Goal: Task Accomplishment & Management: Manage account settings

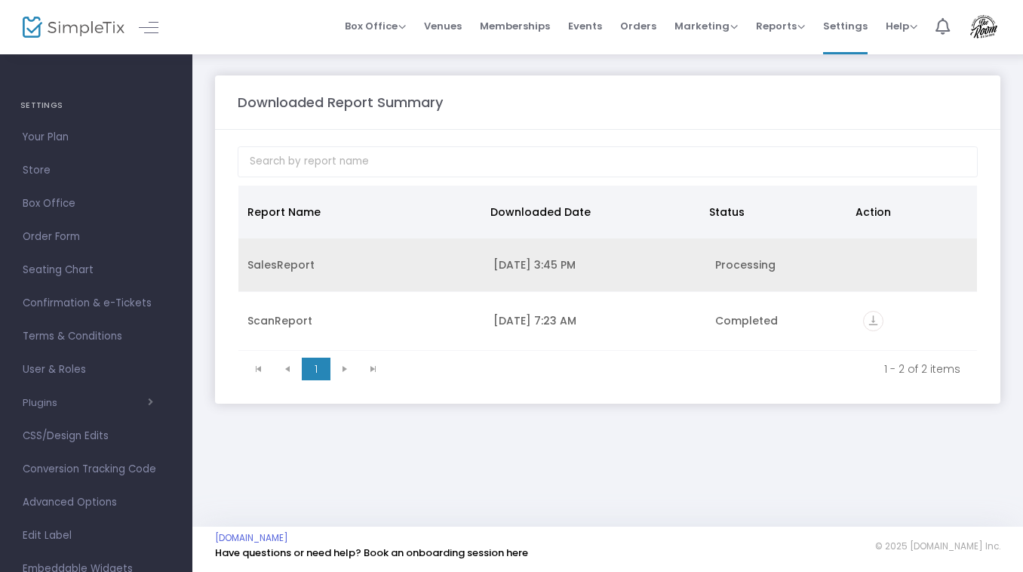
click at [289, 269] on div "SalesReport" at bounding box center [362, 264] width 228 height 15
click at [269, 264] on div "SalesReport" at bounding box center [362, 264] width 228 height 15
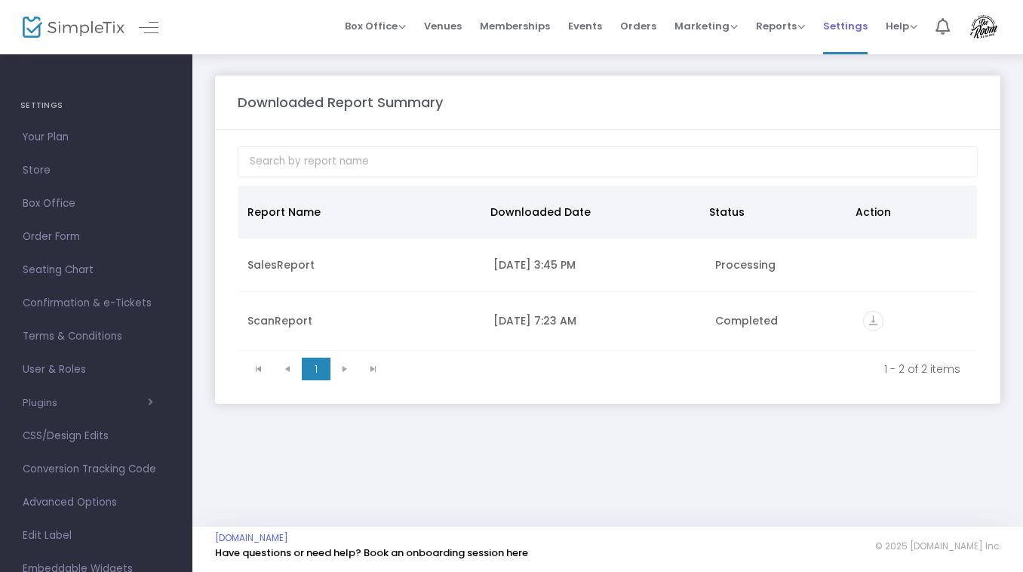
click at [844, 28] on span "Settings" at bounding box center [845, 26] width 45 height 38
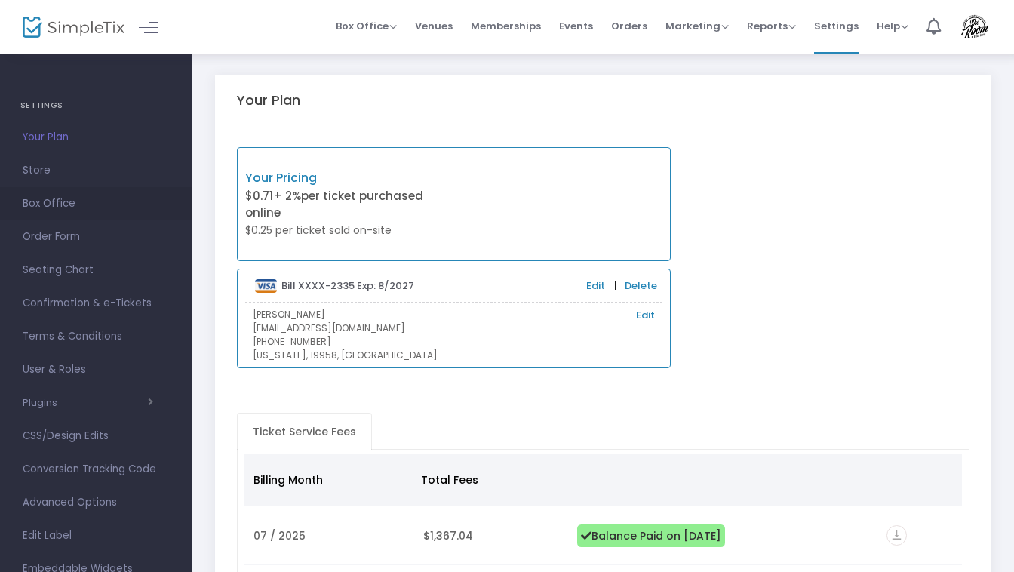
click at [46, 206] on span "Box Office" at bounding box center [96, 204] width 147 height 20
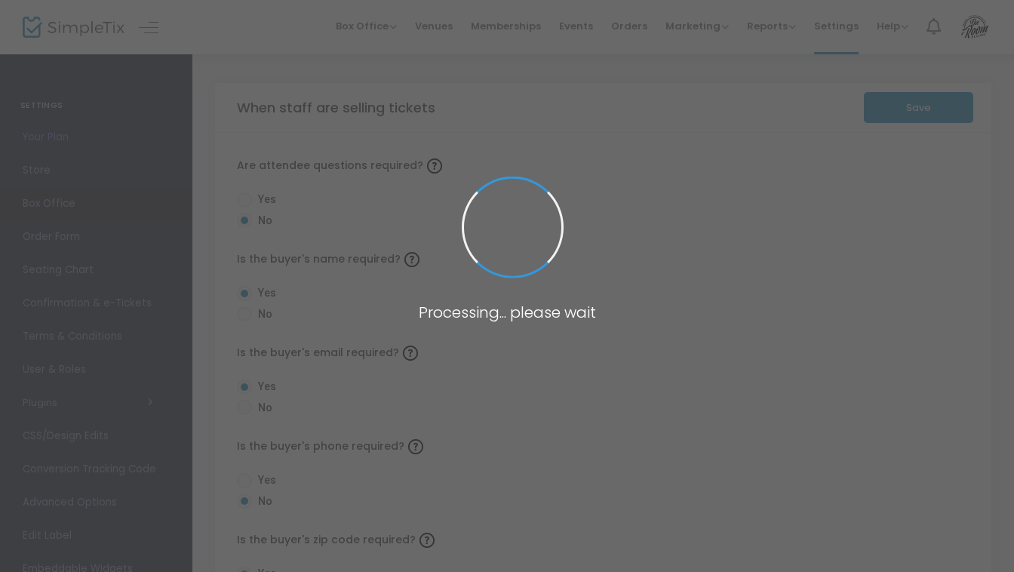
radio input "true"
radio input "false"
radio input "true"
radio input "false"
radio input "true"
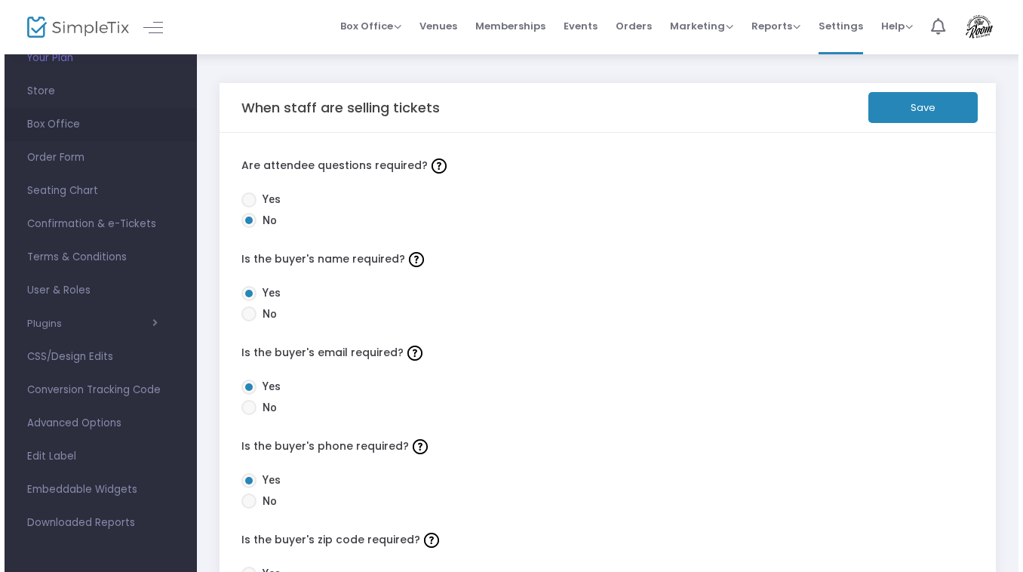
scroll to position [79, 0]
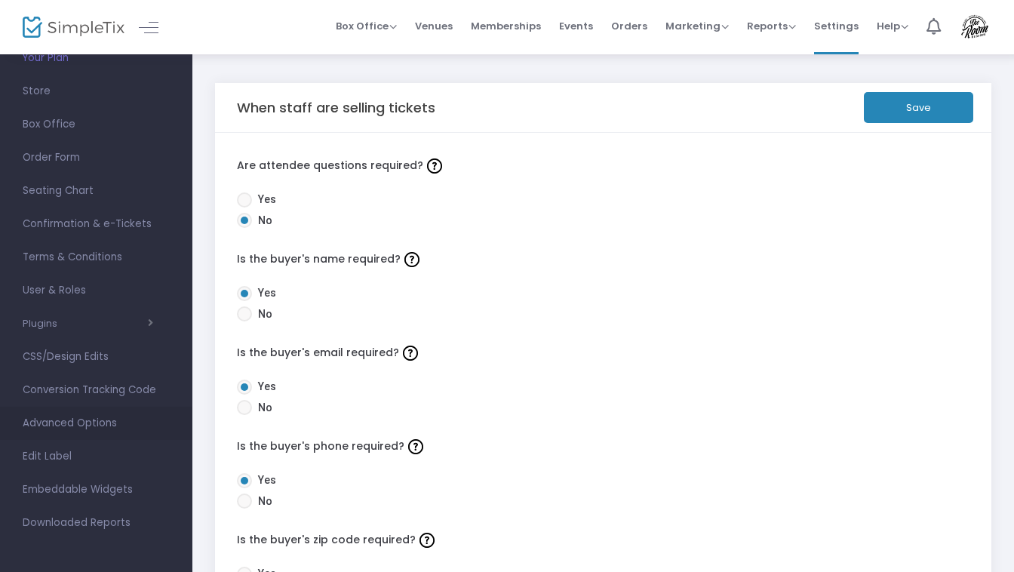
click at [42, 426] on span "Advanced Options" at bounding box center [96, 424] width 147 height 20
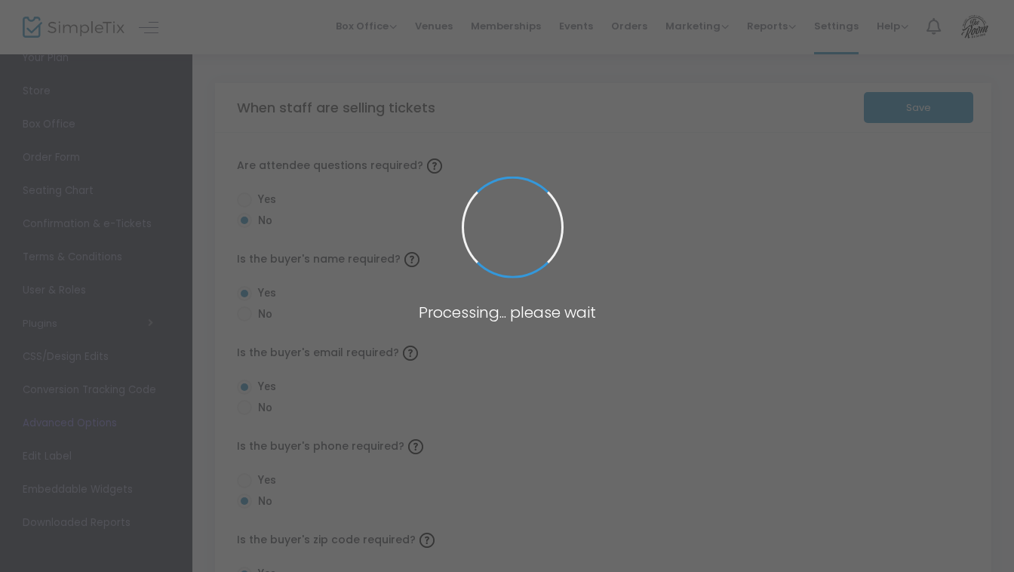
radio input "true"
radio input "false"
radio input "true"
radio input "false"
radio input "true"
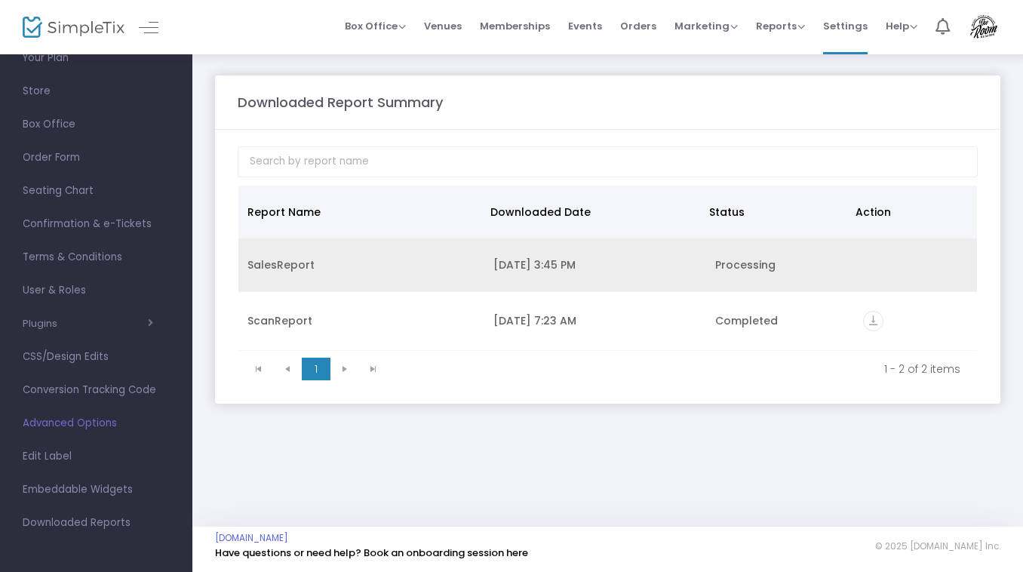
click at [520, 272] on div "8/18/2025 3:45 PM" at bounding box center [595, 264] width 204 height 15
click at [540, 269] on div "8/18/2025 3:45 PM" at bounding box center [595, 264] width 204 height 15
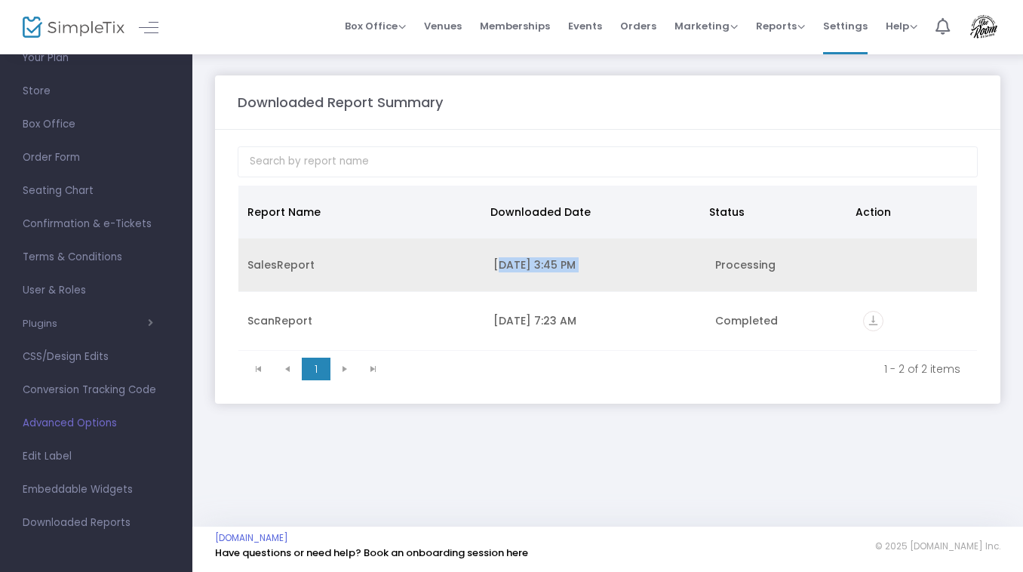
click at [540, 269] on div "8/18/2025 3:45 PM" at bounding box center [595, 264] width 204 height 15
click at [859, 259] on td "Data table" at bounding box center [915, 265] width 123 height 54
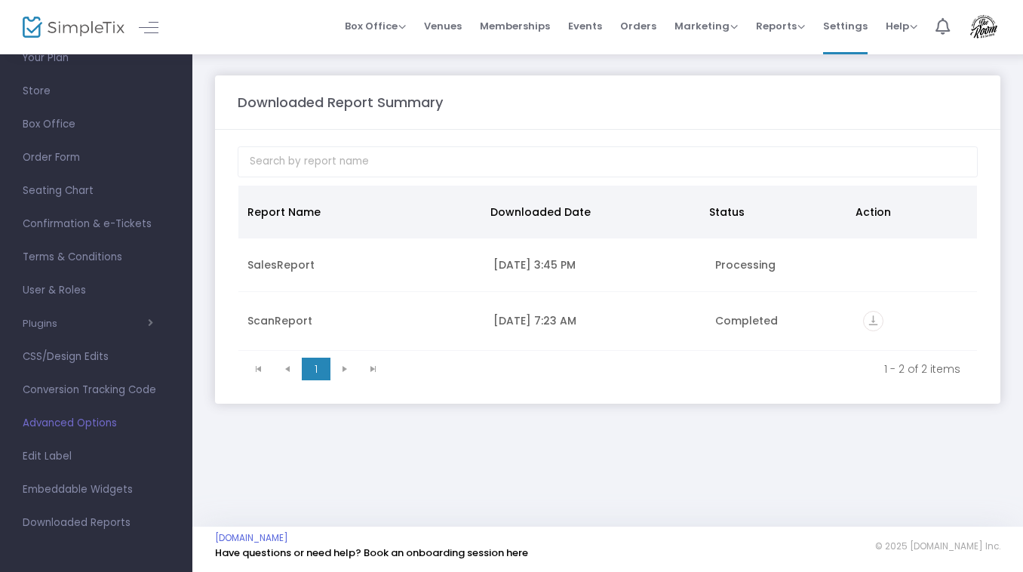
click at [652, 368] on kendo-pager-info "1 - 2 of 2 items" at bounding box center [679, 368] width 562 height 15
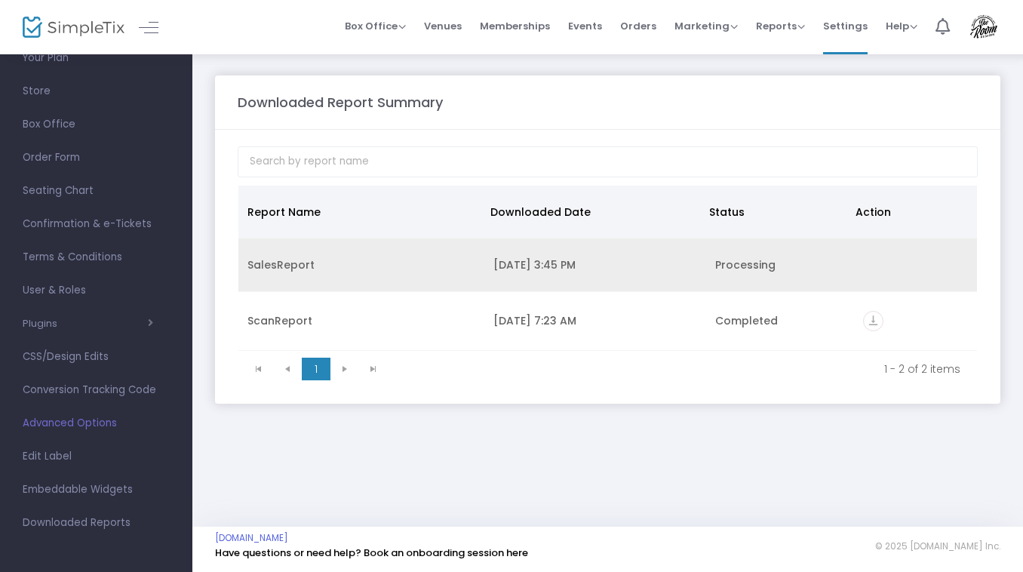
click at [287, 271] on div "SalesReport" at bounding box center [362, 264] width 228 height 15
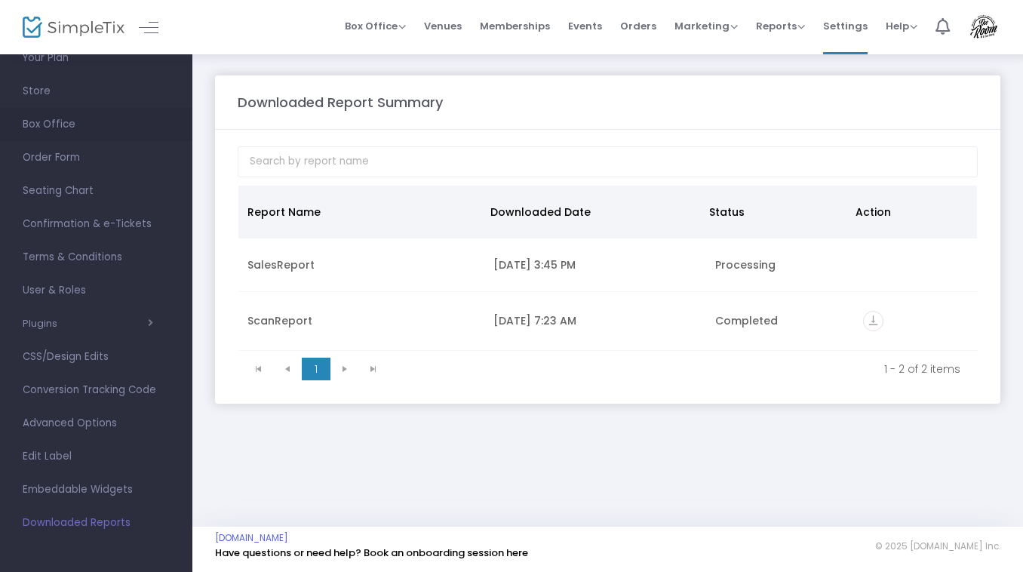
click at [58, 128] on span "Box Office" at bounding box center [96, 125] width 147 height 20
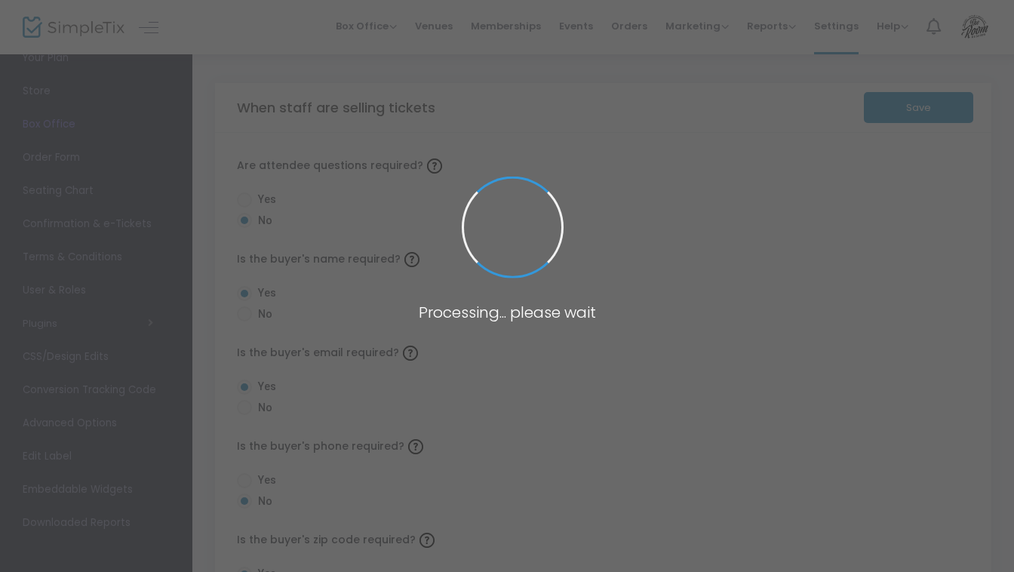
radio input "true"
radio input "false"
radio input "true"
radio input "false"
radio input "true"
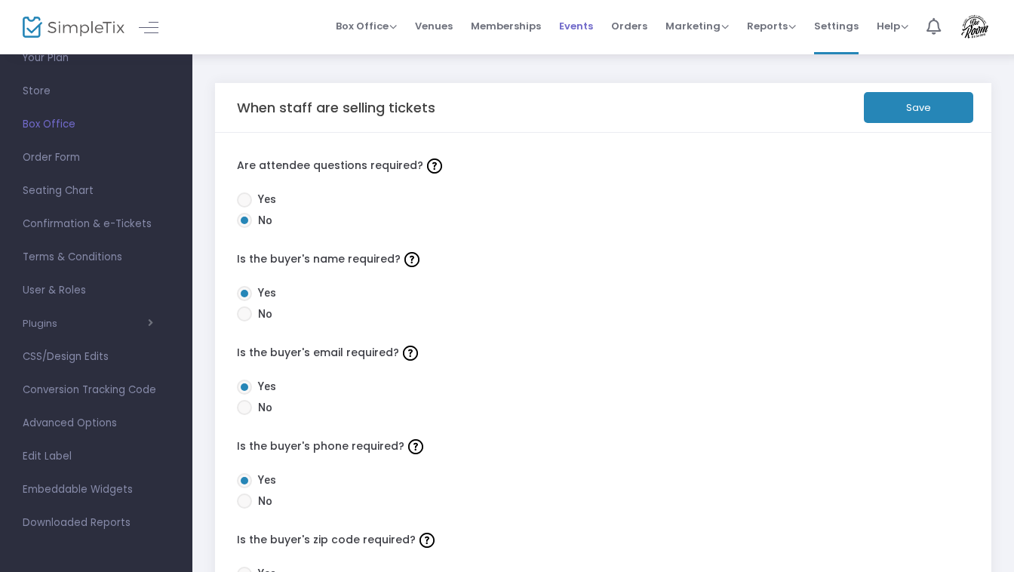
click at [580, 27] on span "Events" at bounding box center [576, 26] width 34 height 38
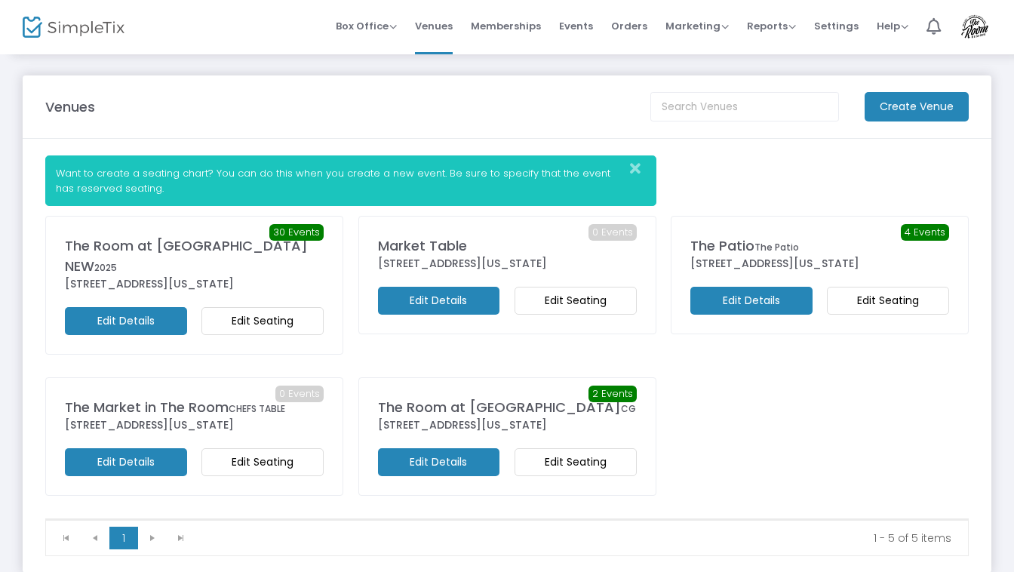
click at [357, 292] on div "0 Events Market Table [STREET_ADDRESS][US_STATE] Edit Details Edit Seating" at bounding box center [507, 296] width 313 height 161
click at [568, 297] on m-button "Edit Seating" at bounding box center [576, 301] width 122 height 28
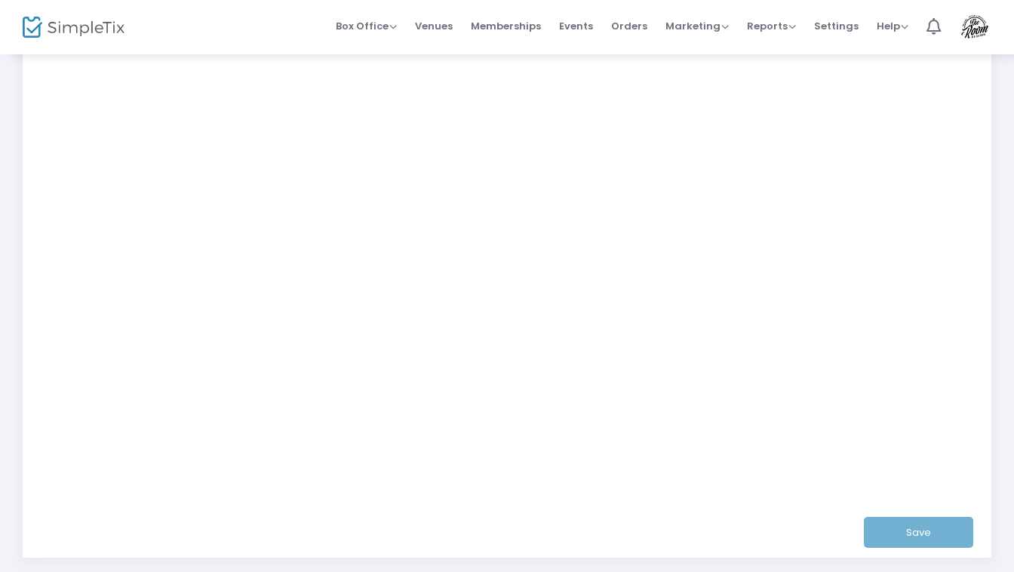
scroll to position [225, 0]
click at [440, 25] on span "Venues" at bounding box center [434, 26] width 38 height 38
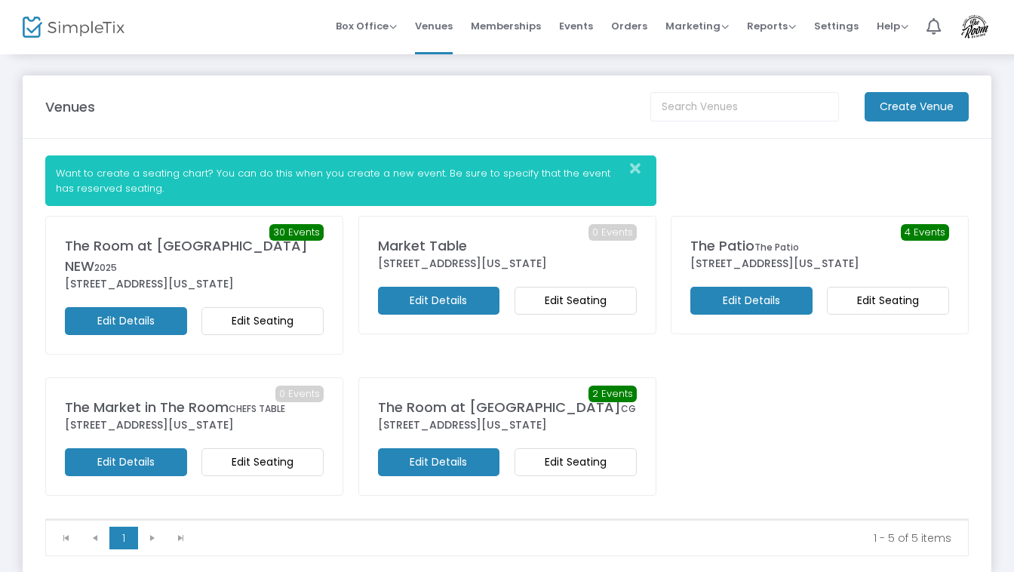
click at [254, 448] on m-button "Edit Seating" at bounding box center [262, 462] width 122 height 28
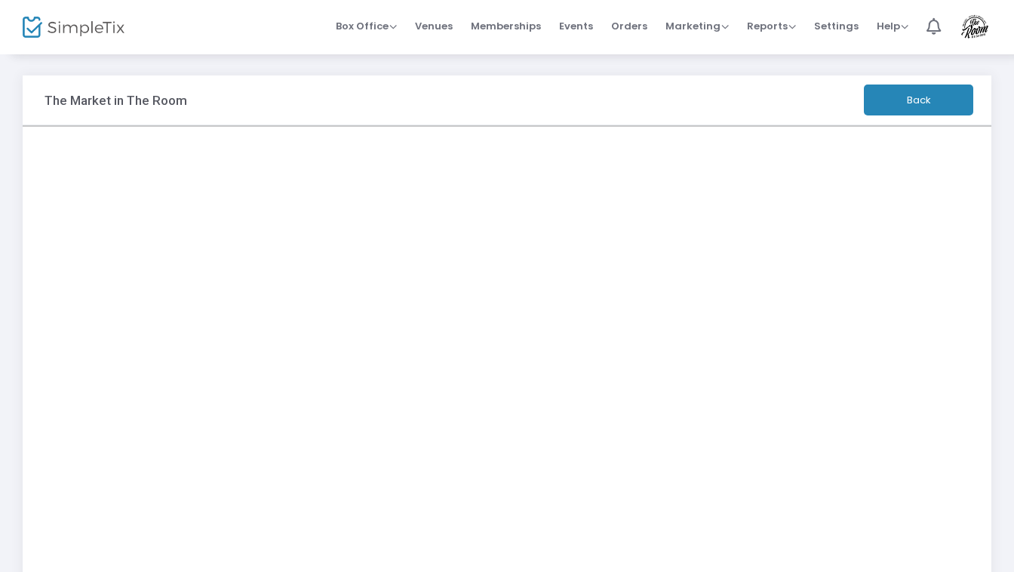
click at [923, 93] on button "Back" at bounding box center [918, 100] width 109 height 31
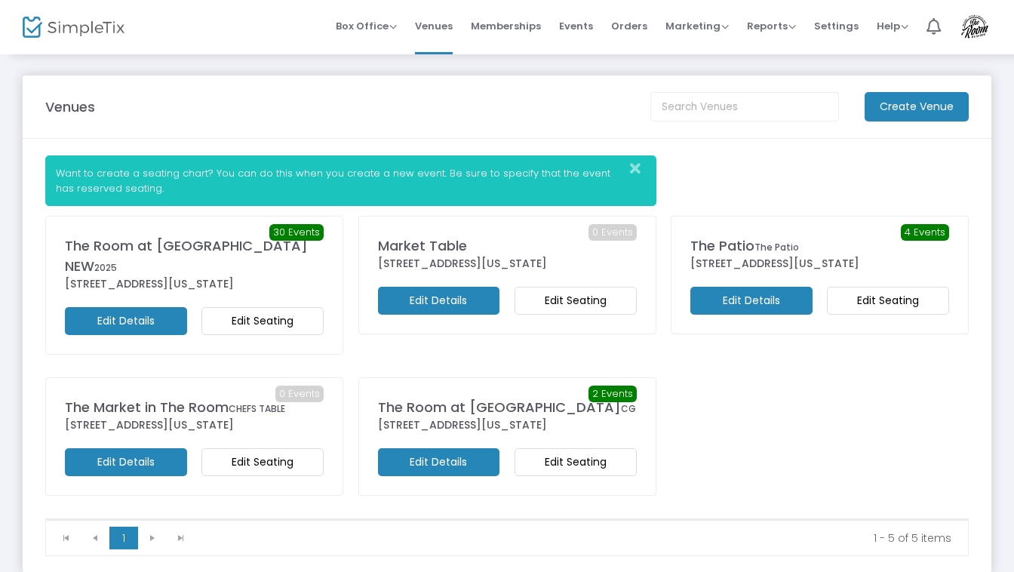
click at [460, 302] on m-button "Edit Details" at bounding box center [439, 301] width 122 height 28
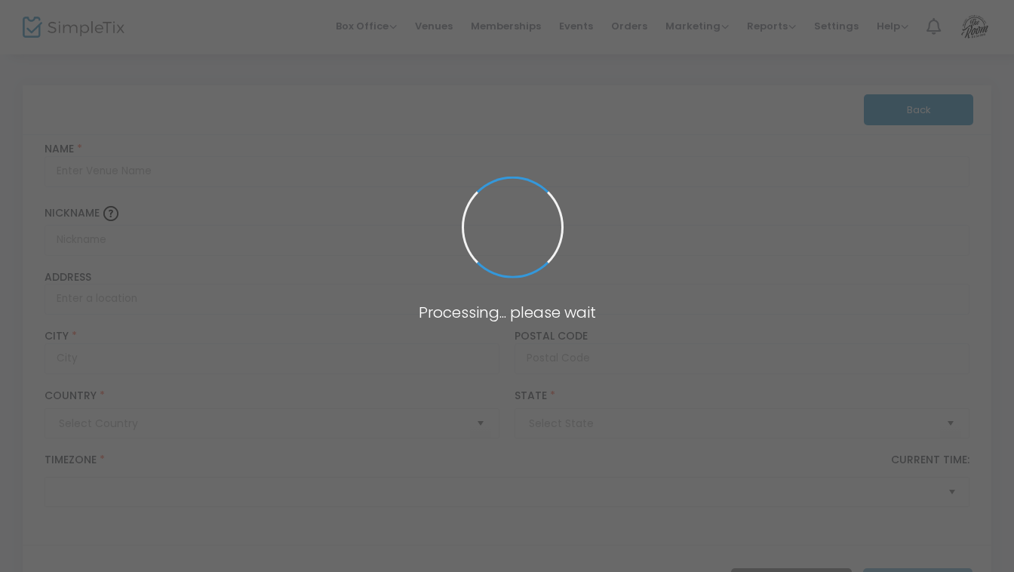
type input "Pakistan"
type input "Market Table"
type input "32882 Cedar Grove Road"
type input "Lewes"
type input "19958"
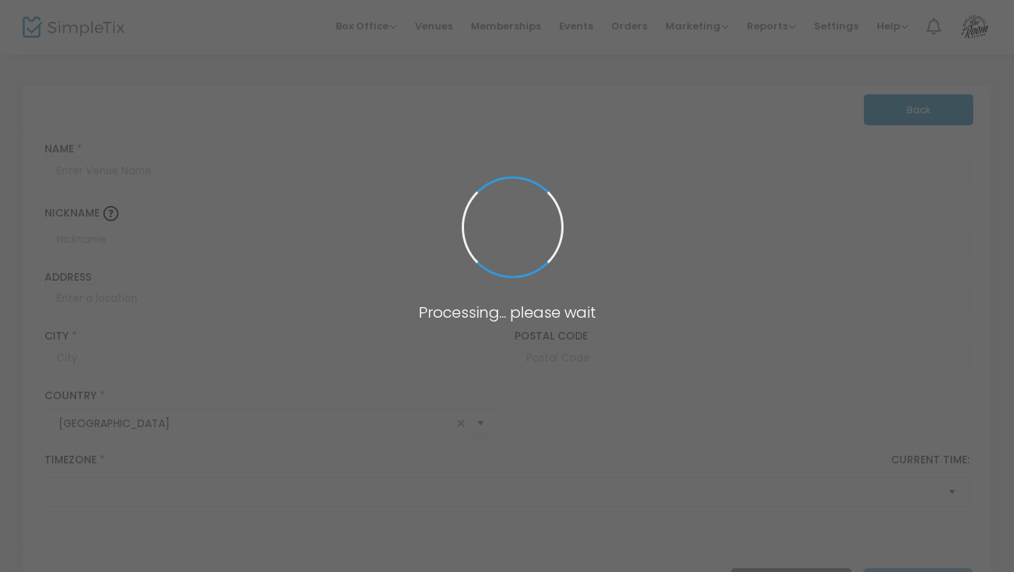
type input "United States"
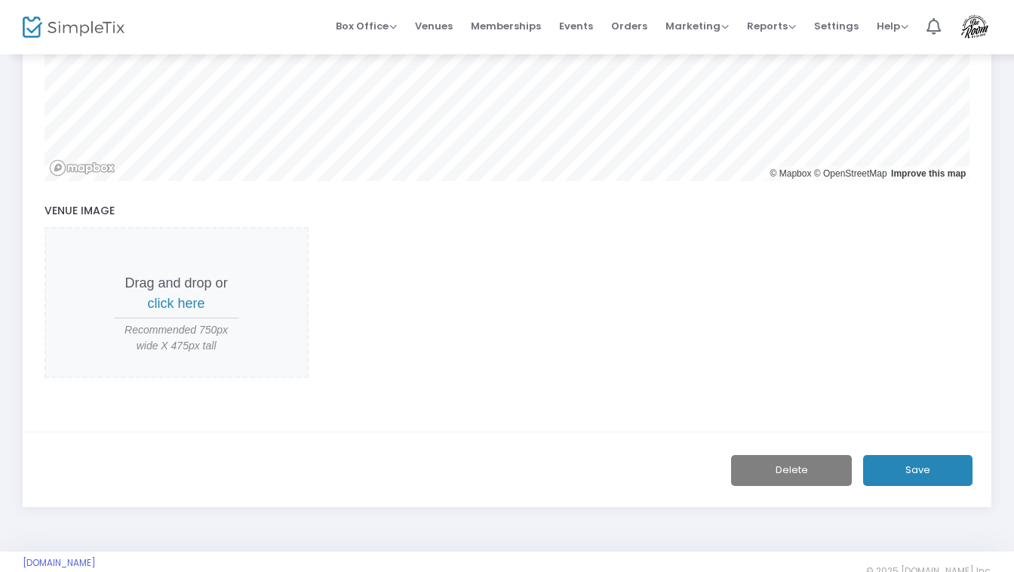
scroll to position [677, 0]
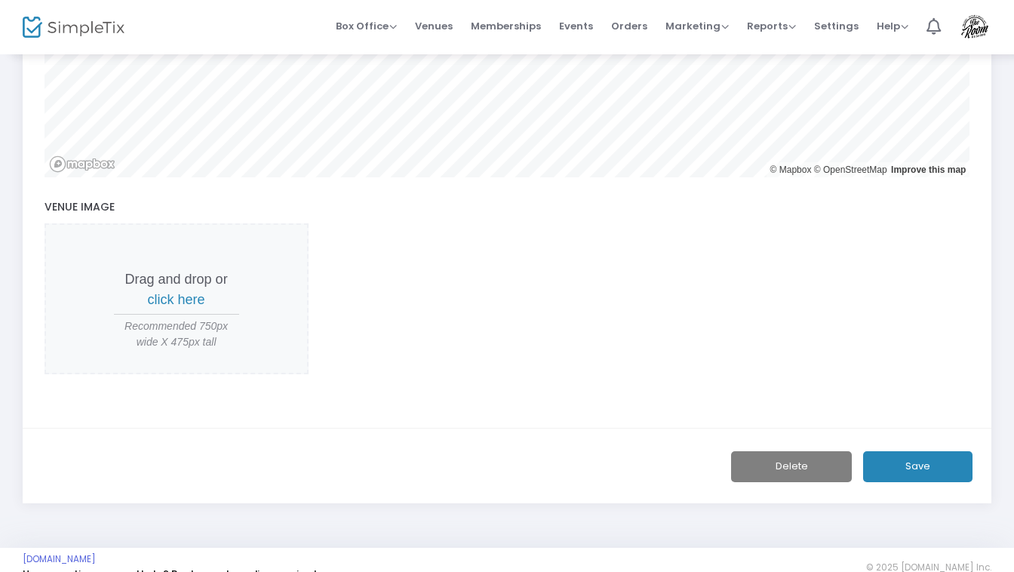
click at [787, 472] on button "Delete" at bounding box center [791, 466] width 121 height 31
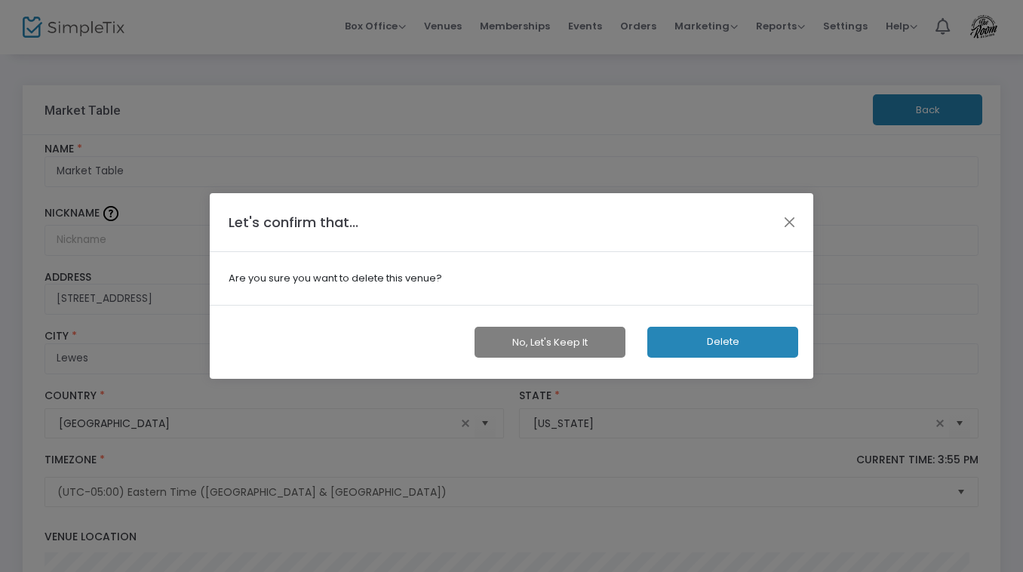
click at [699, 348] on button "Delete" at bounding box center [722, 342] width 151 height 31
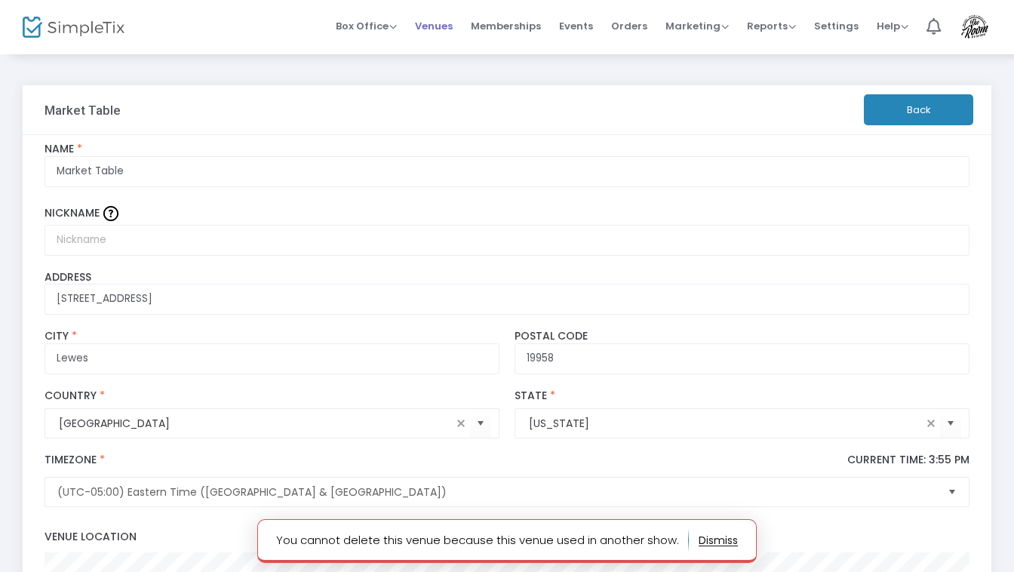
click at [449, 27] on span "Venues" at bounding box center [434, 26] width 38 height 38
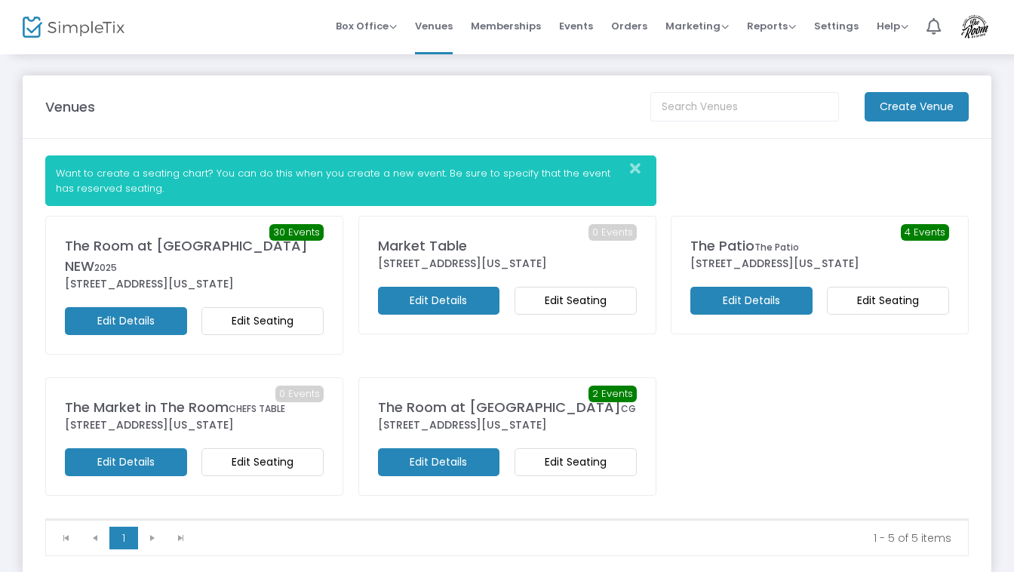
click at [560, 300] on m-button "Edit Seating" at bounding box center [576, 301] width 122 height 28
click at [438, 299] on m-button "Edit Details" at bounding box center [439, 301] width 122 height 28
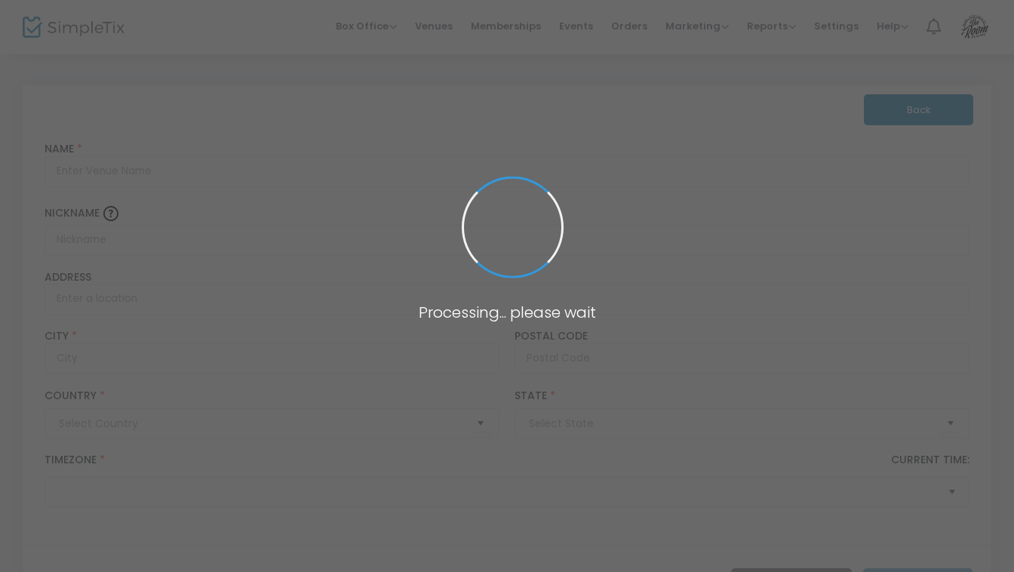
type input "Pakistan"
type input "Market Table"
type input "32882 Cedar Grove Road"
type input "Lewes"
type input "19958"
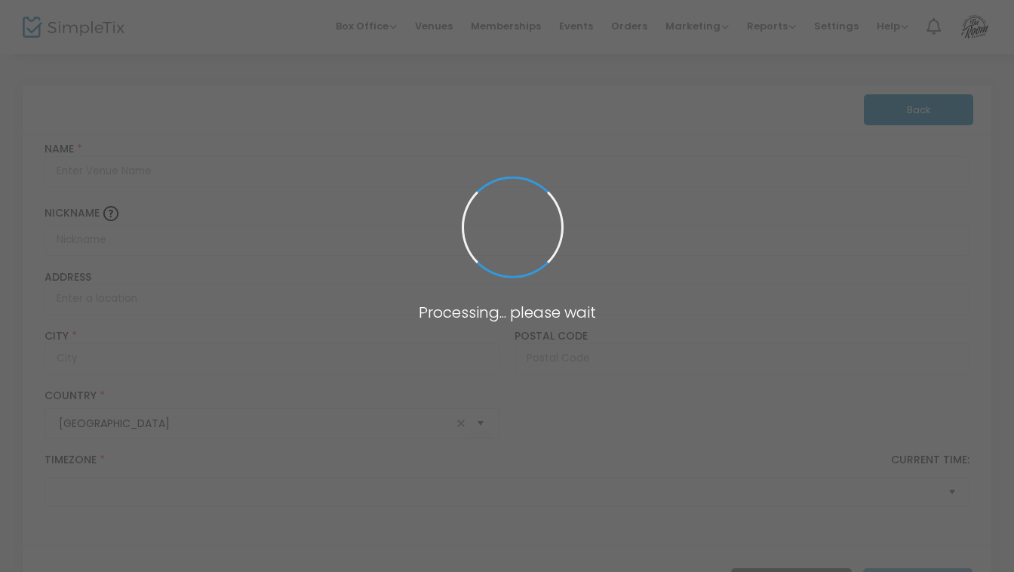
type input "United States"
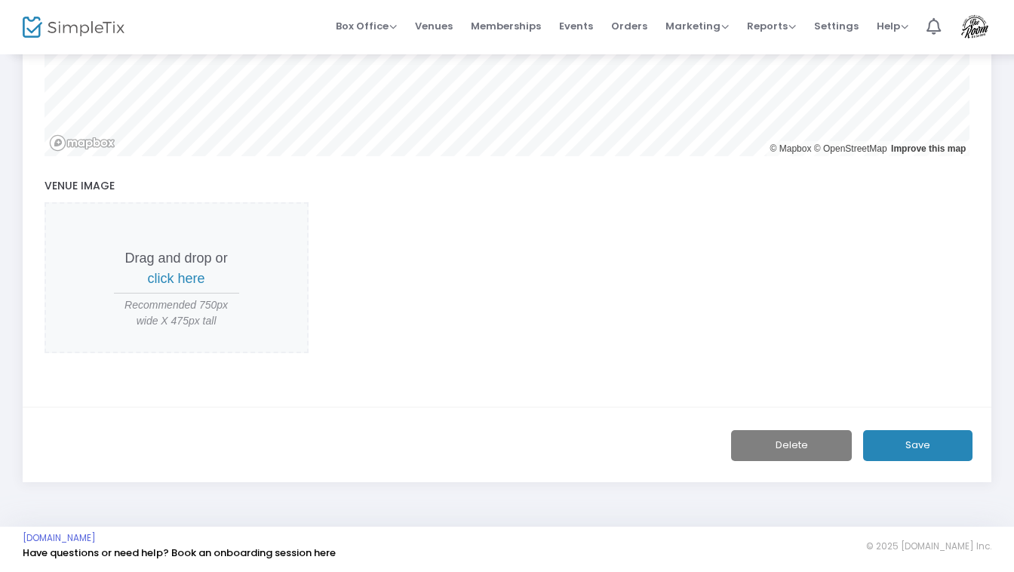
scroll to position [704, 0]
click at [780, 444] on button "Delete" at bounding box center [791, 445] width 121 height 31
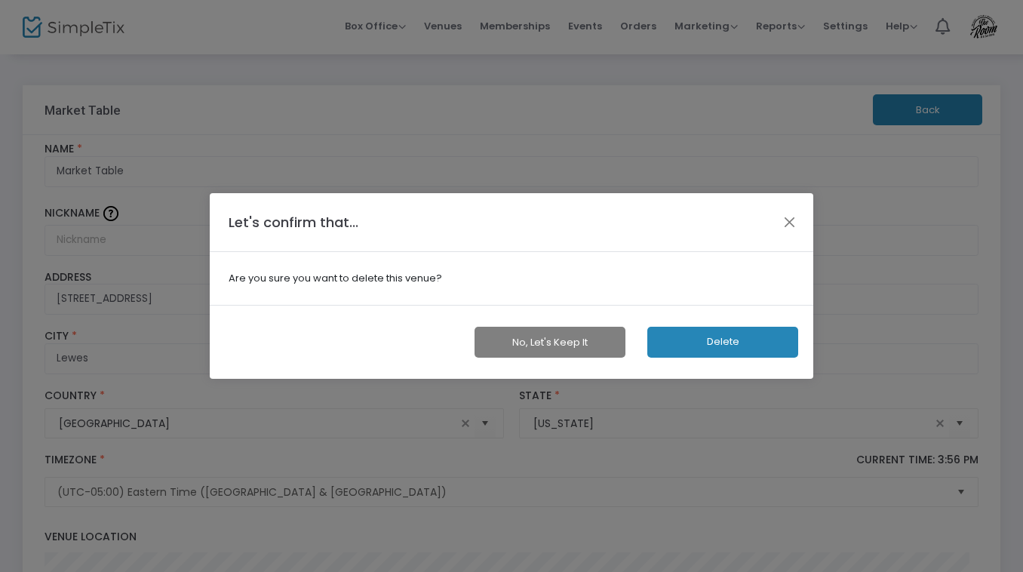
click at [702, 343] on button "Delete" at bounding box center [722, 342] width 151 height 31
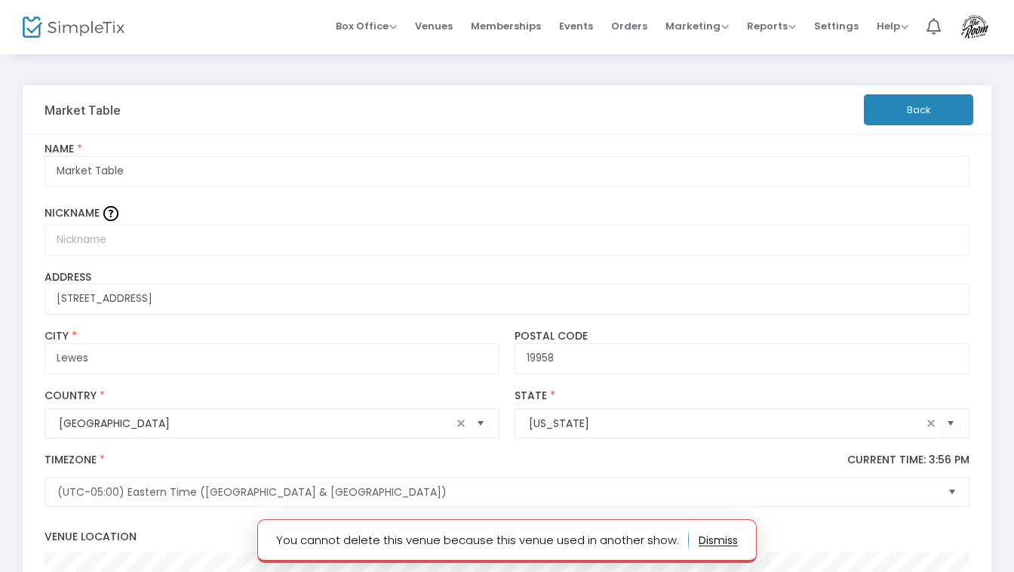
click at [724, 539] on button "button" at bounding box center [718, 540] width 39 height 24
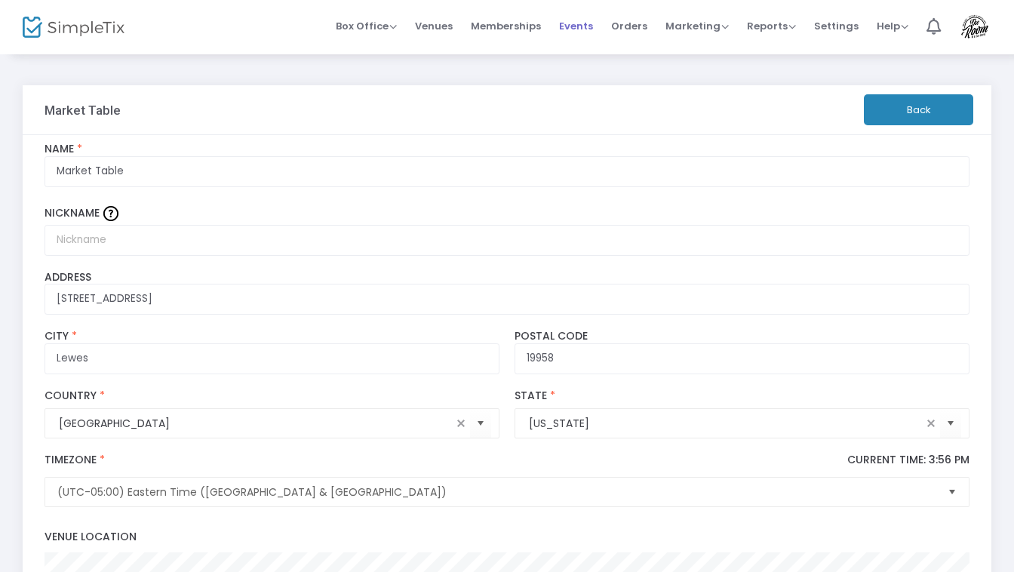
click at [580, 26] on span "Events" at bounding box center [576, 26] width 34 height 38
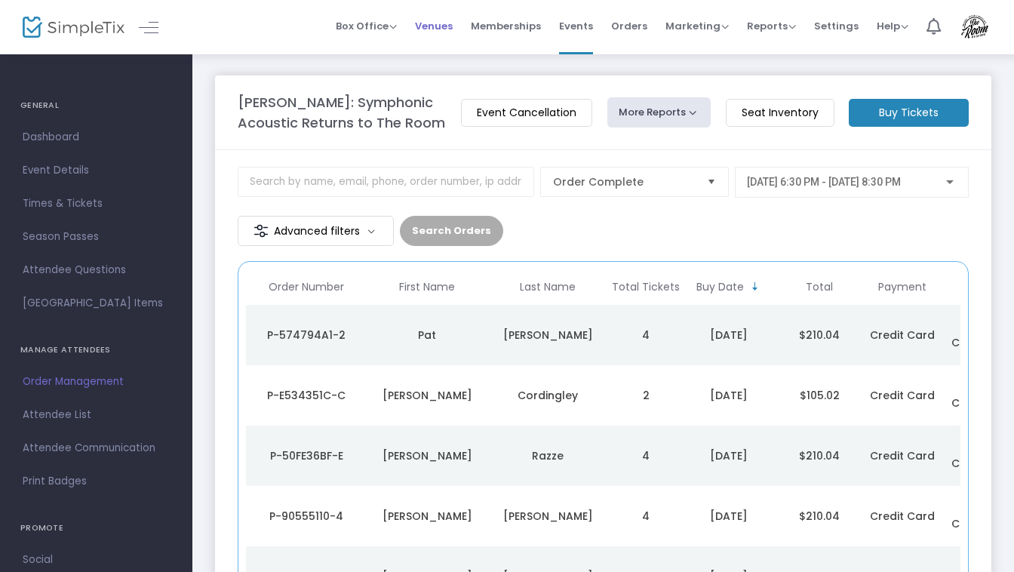
click at [452, 23] on span "Venues" at bounding box center [434, 26] width 38 height 38
